Goal: Task Accomplishment & Management: Use online tool/utility

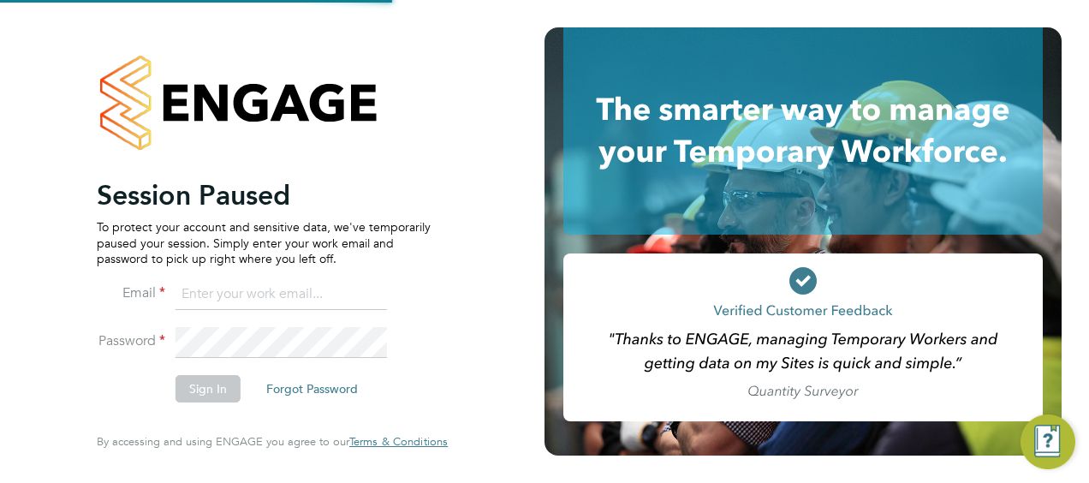
type input "[PERSON_NAME][EMAIL_ADDRESS][DOMAIN_NAME]"
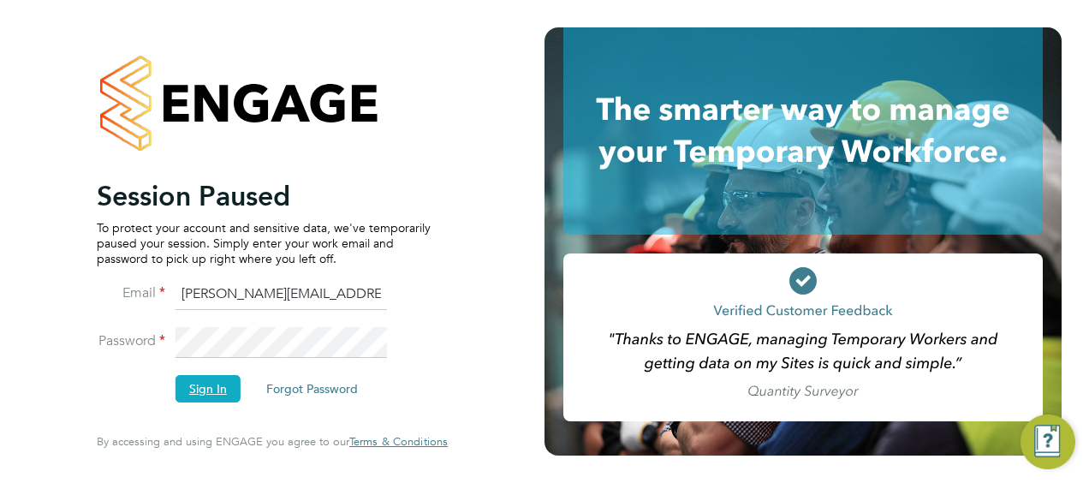
click at [217, 396] on button "Sign In" at bounding box center [207, 388] width 65 height 27
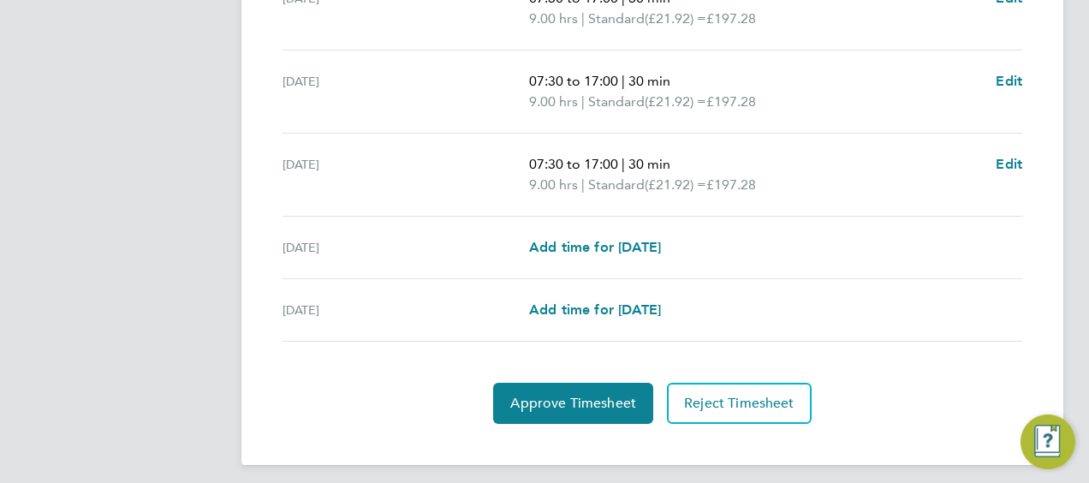
scroll to position [751, 0]
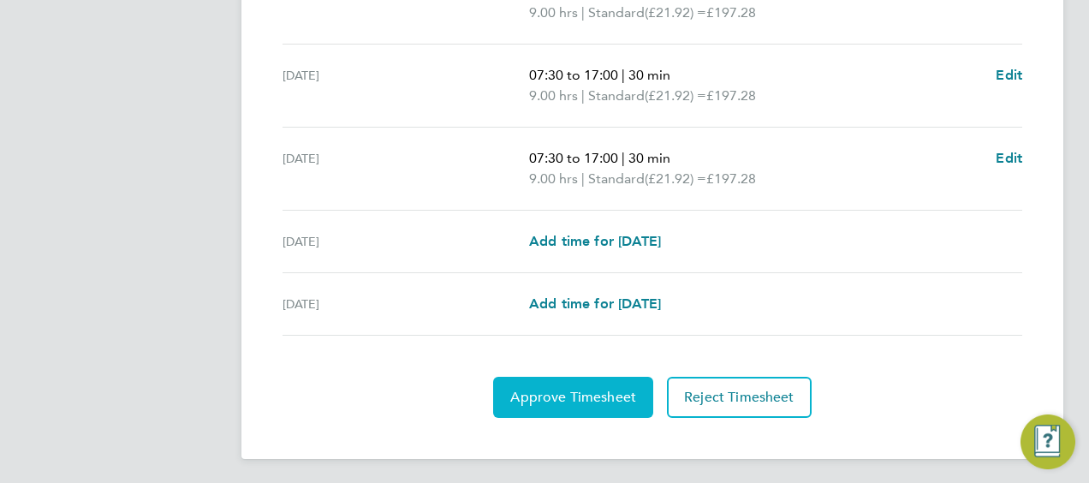
click at [614, 397] on span "Approve Timesheet" at bounding box center [573, 397] width 126 height 17
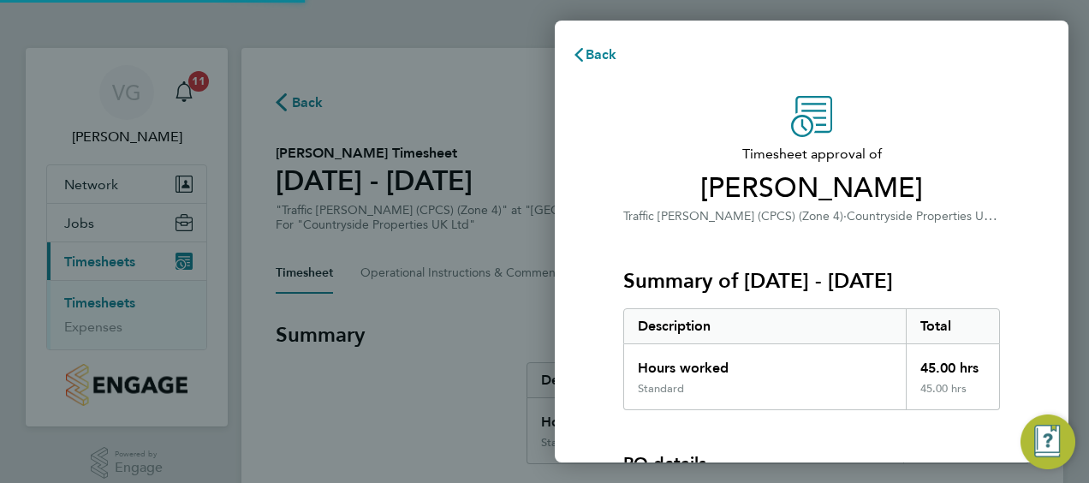
scroll to position [238, 0]
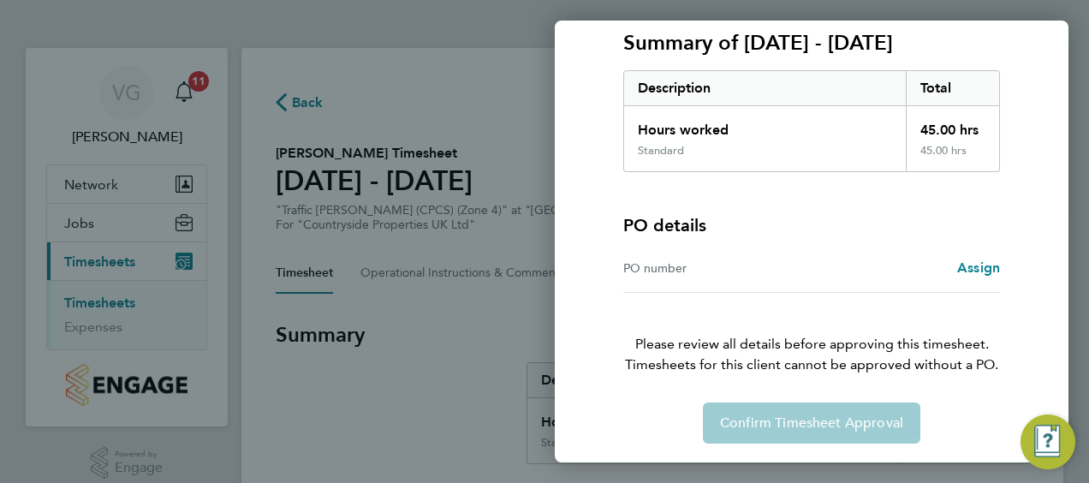
click at [783, 418] on div "Confirm Timesheet Approval" at bounding box center [812, 422] width 418 height 41
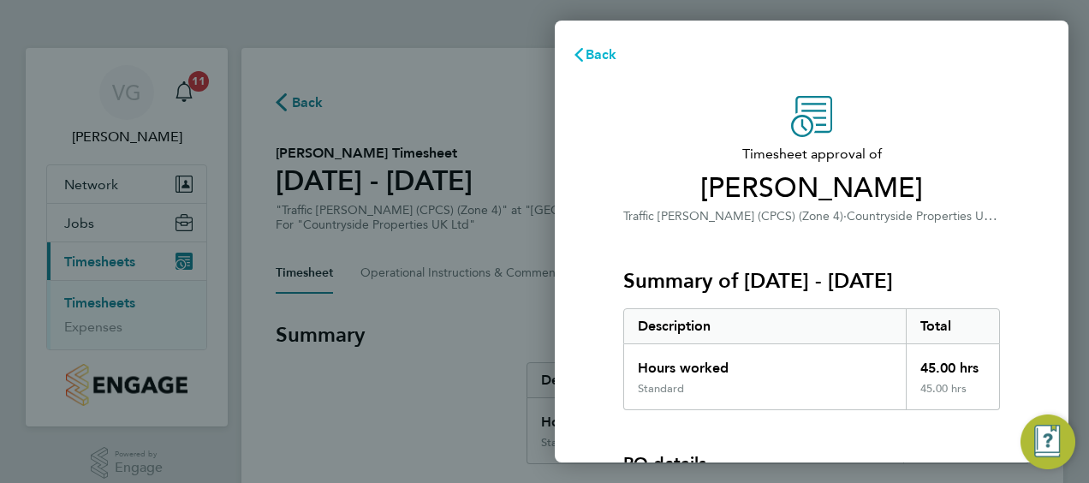
click at [608, 53] on span "Back" at bounding box center [601, 54] width 32 height 16
